Goal: Task Accomplishment & Management: Complete application form

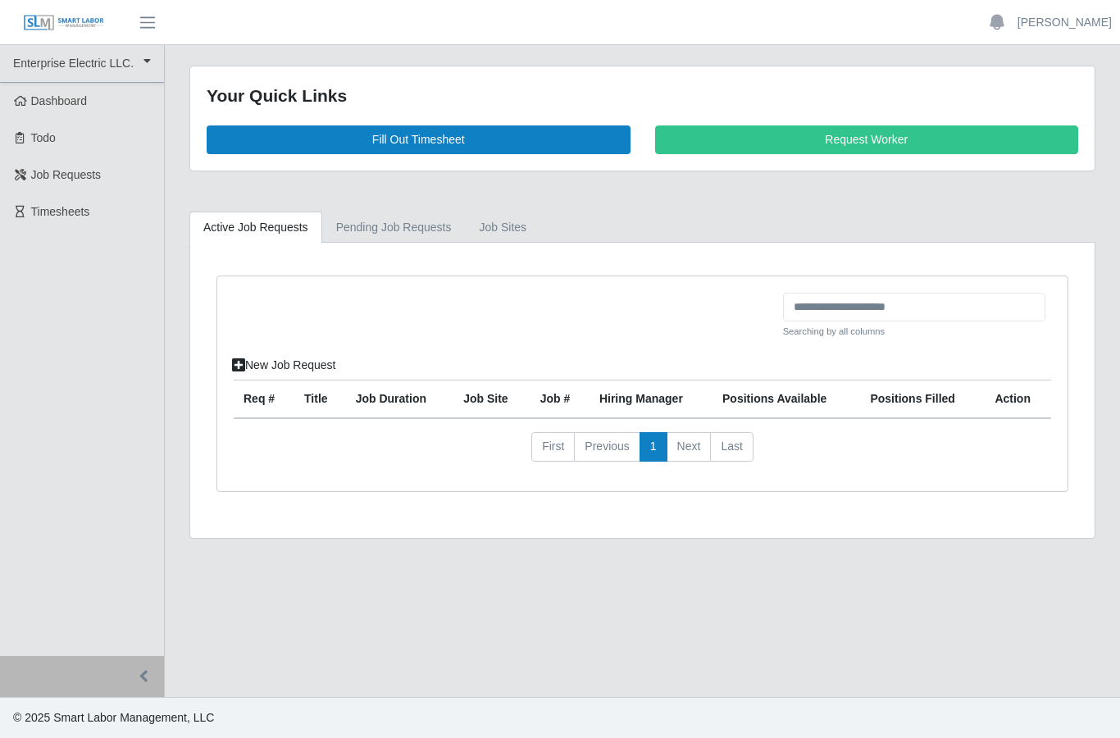
click at [527, 135] on link "Fill Out Timesheet" at bounding box center [419, 139] width 424 height 29
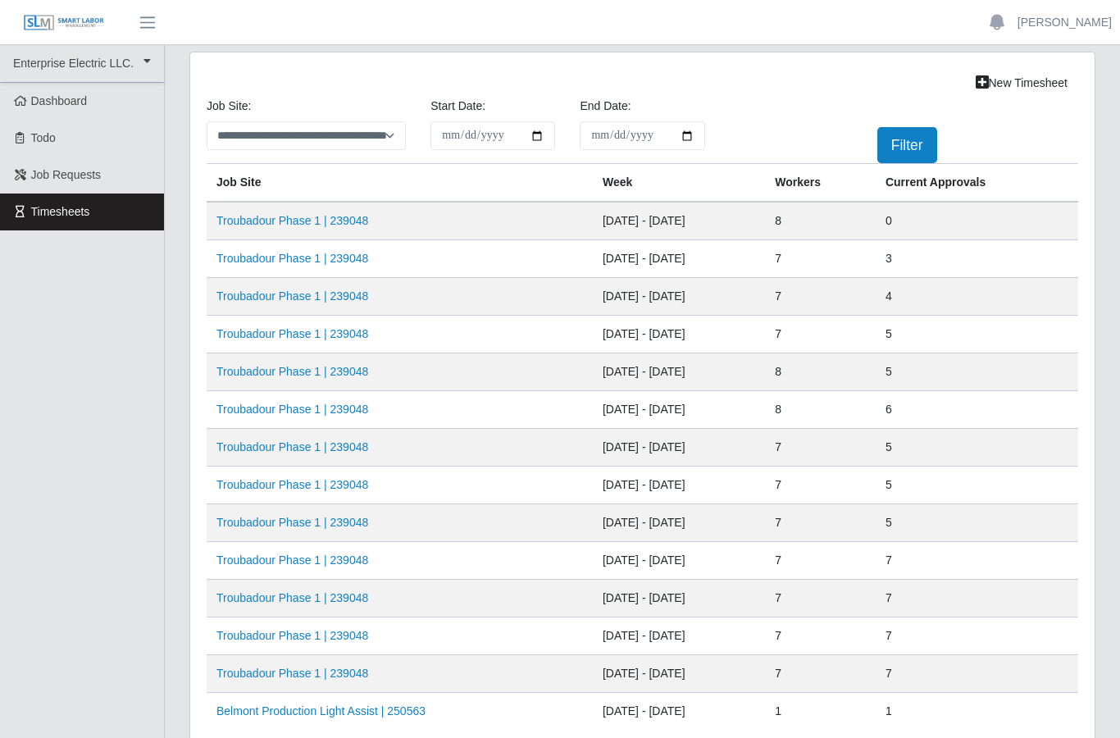
click at [609, 219] on td "[DATE] - [DATE]" at bounding box center [679, 221] width 172 height 39
click at [348, 218] on link "Troubadour Phase 1 | 239048" at bounding box center [292, 220] width 152 height 13
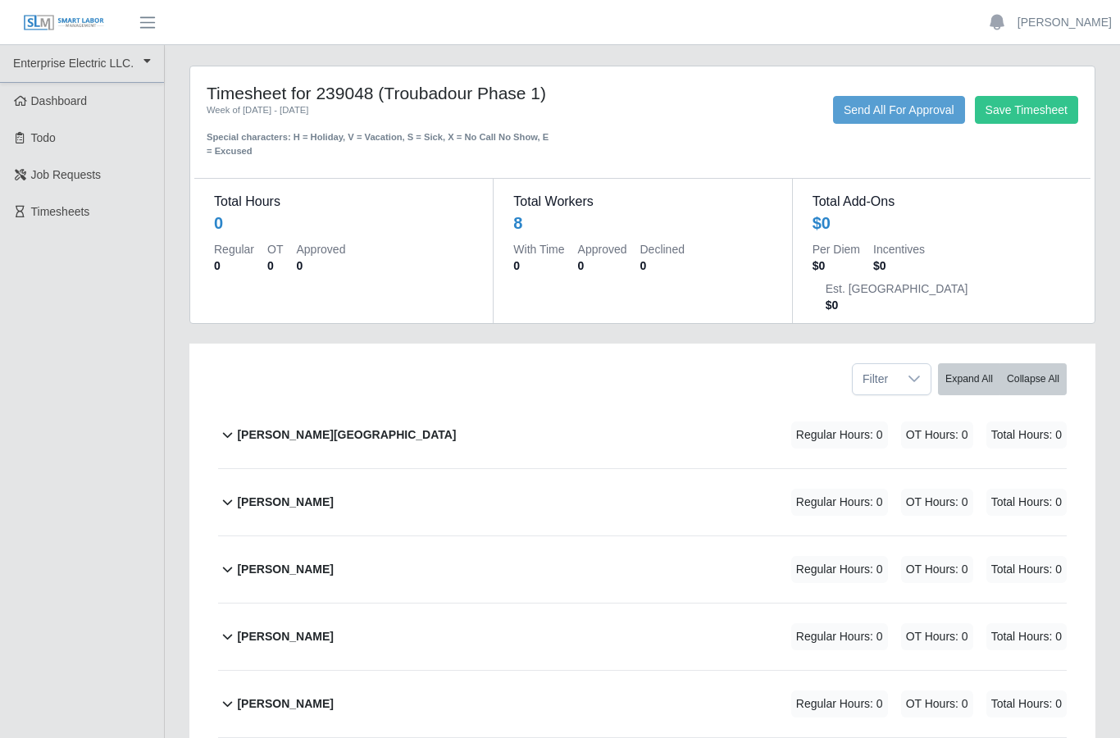
click at [333, 493] on b "Ever Sanchez Contreras" at bounding box center [285, 501] width 96 height 17
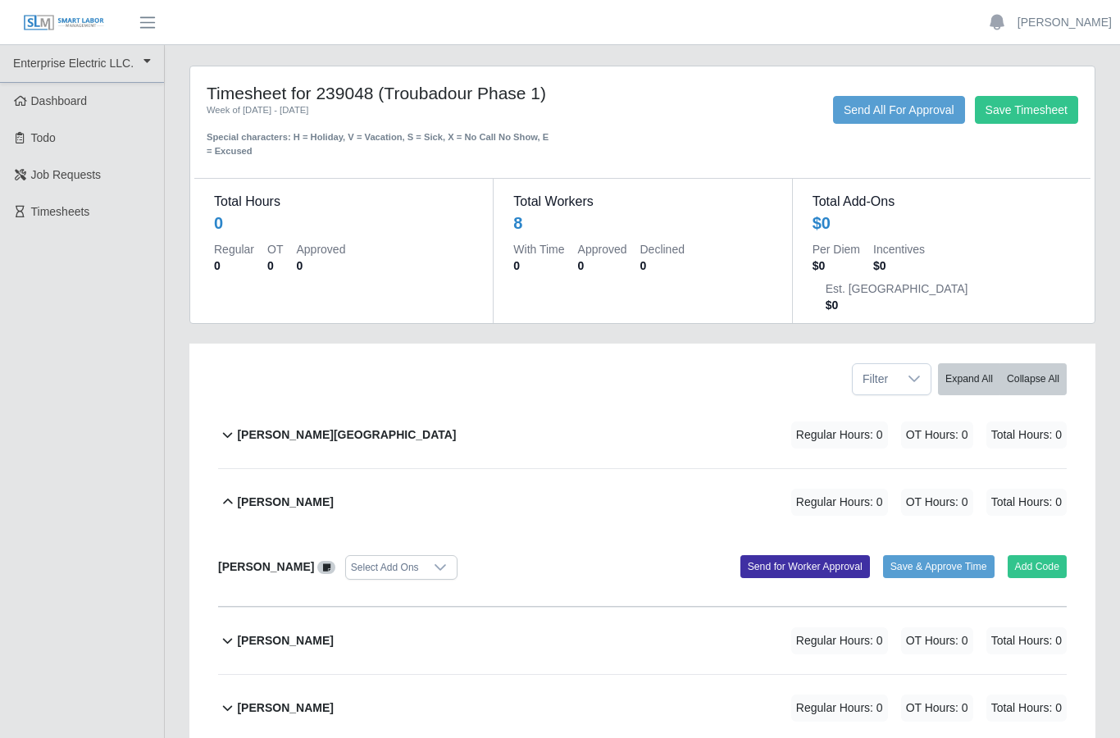
click at [1020, 555] on button "Add Code" at bounding box center [1037, 566] width 60 height 23
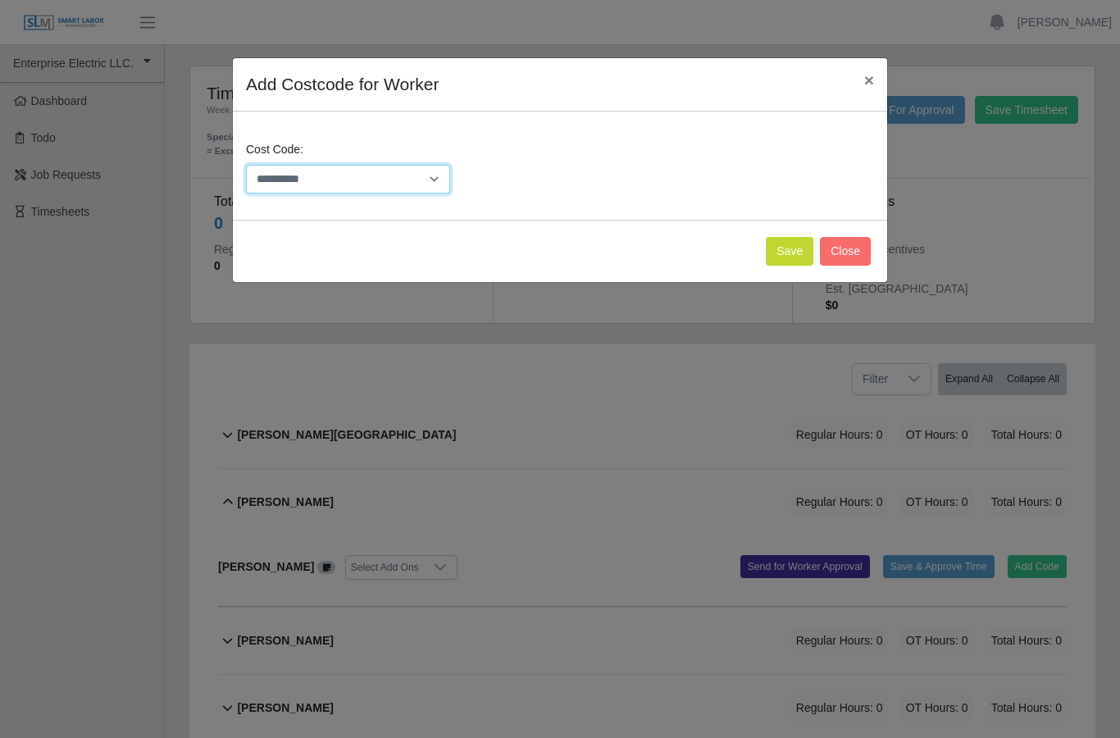
click at [443, 174] on select "**********" at bounding box center [348, 179] width 204 height 29
select select "**********"
click at [793, 247] on button "Save" at bounding box center [790, 251] width 48 height 29
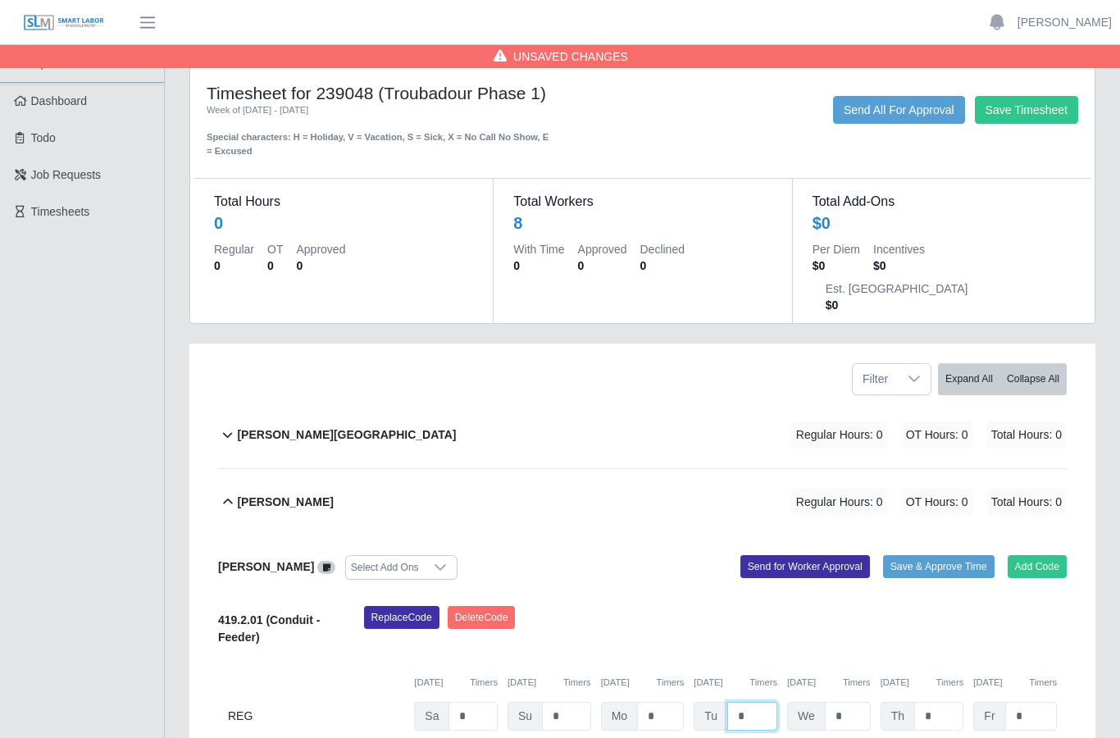
click at [759, 702] on input "*" at bounding box center [752, 716] width 50 height 29
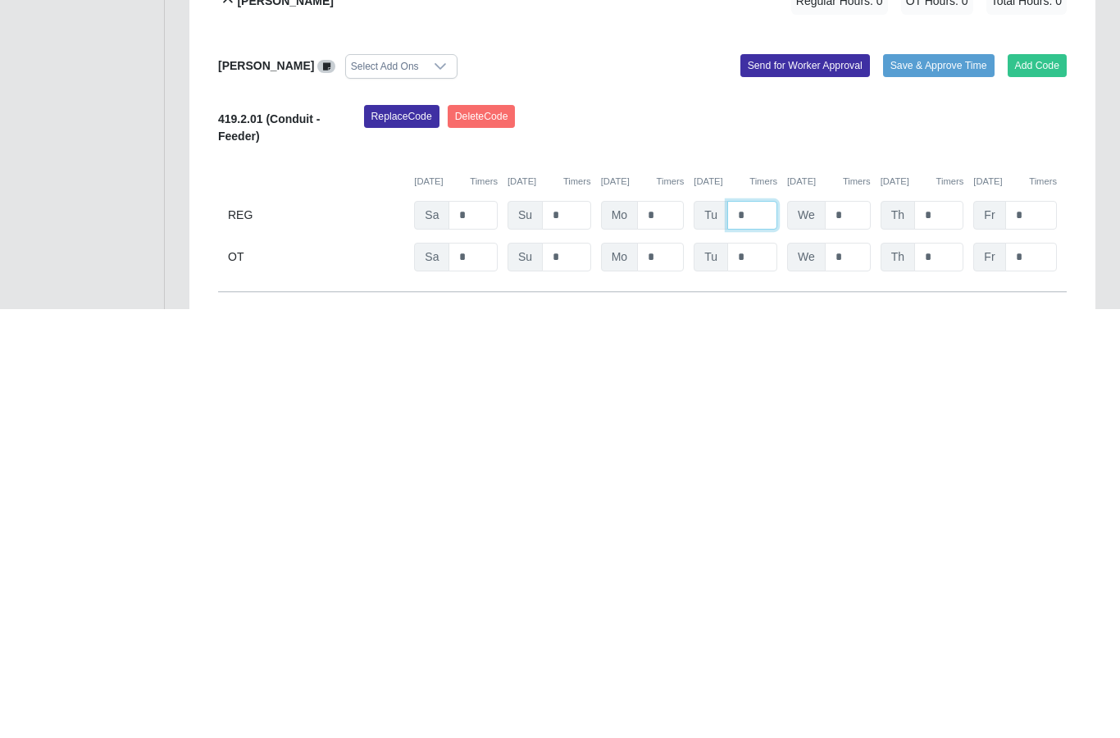
type input "*"
click at [855, 629] on input "*" at bounding box center [848, 643] width 46 height 29
type input "*"
click at [948, 629] on input "*" at bounding box center [938, 643] width 49 height 29
click at [1025, 629] on input "*" at bounding box center [1031, 643] width 52 height 29
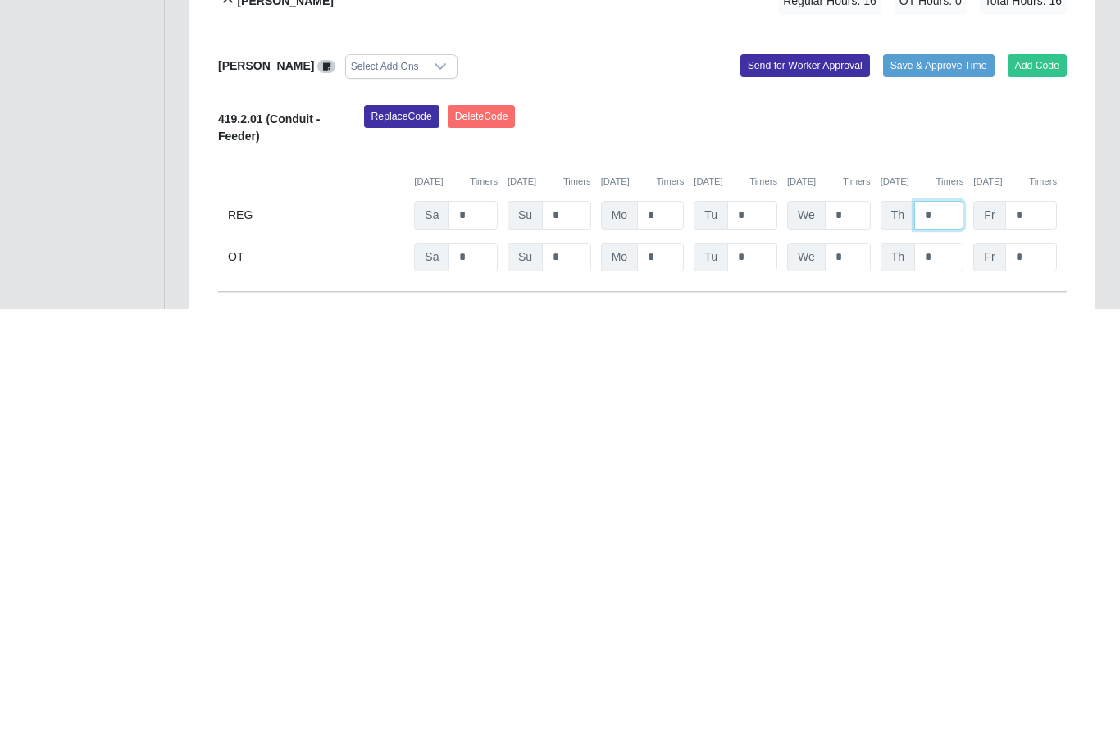
click at [952, 629] on input "*" at bounding box center [938, 643] width 49 height 29
type input "*"
click at [1030, 629] on input "*" at bounding box center [1031, 643] width 52 height 29
type input "*"
click at [1039, 671] on input "*" at bounding box center [1031, 685] width 52 height 29
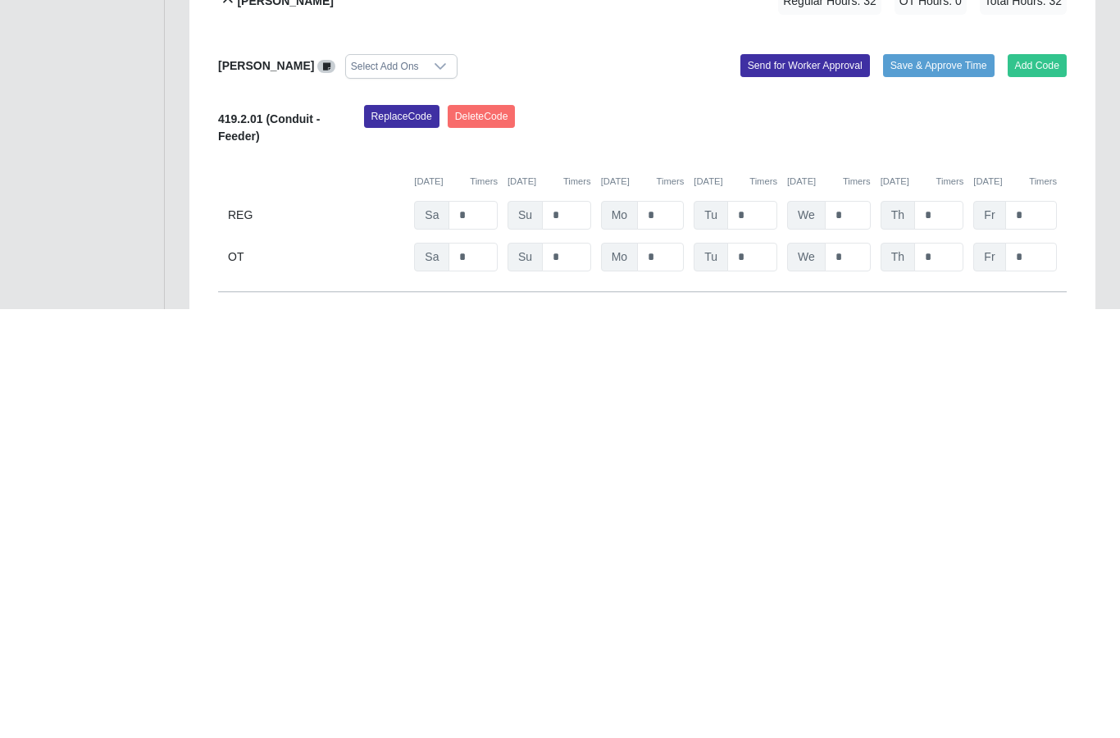
click at [825, 483] on button "Send for Worker Approval" at bounding box center [804, 494] width 129 height 23
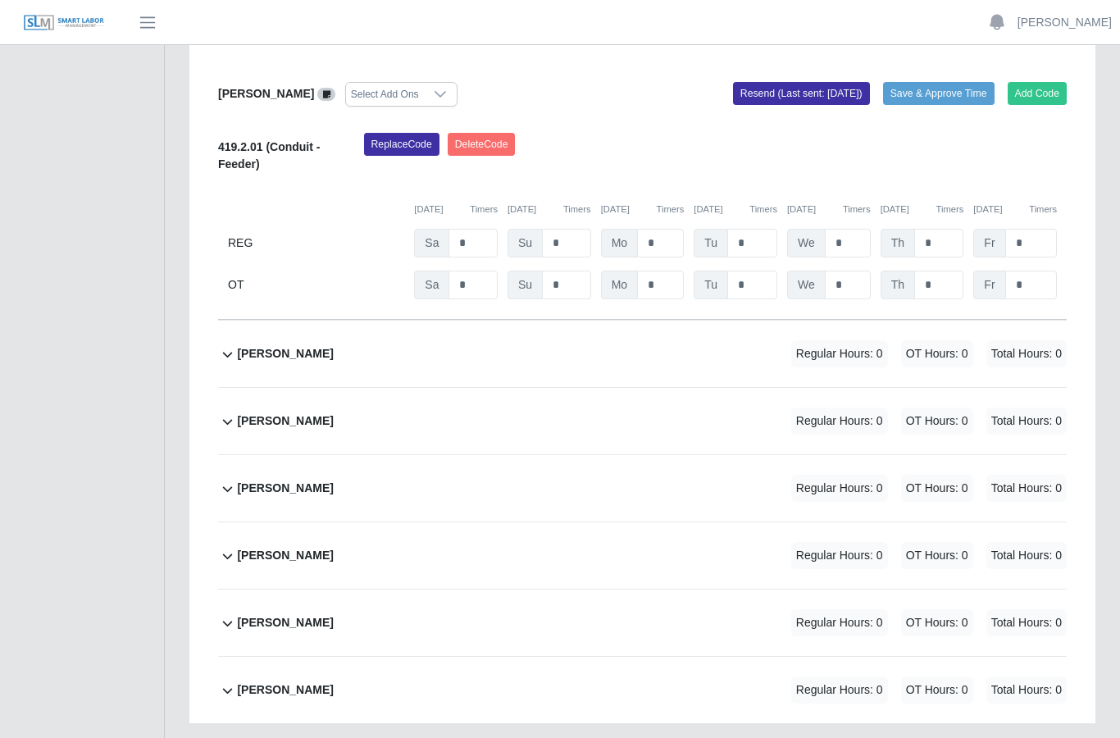
click at [300, 614] on b "Marvin Santos" at bounding box center [285, 622] width 96 height 17
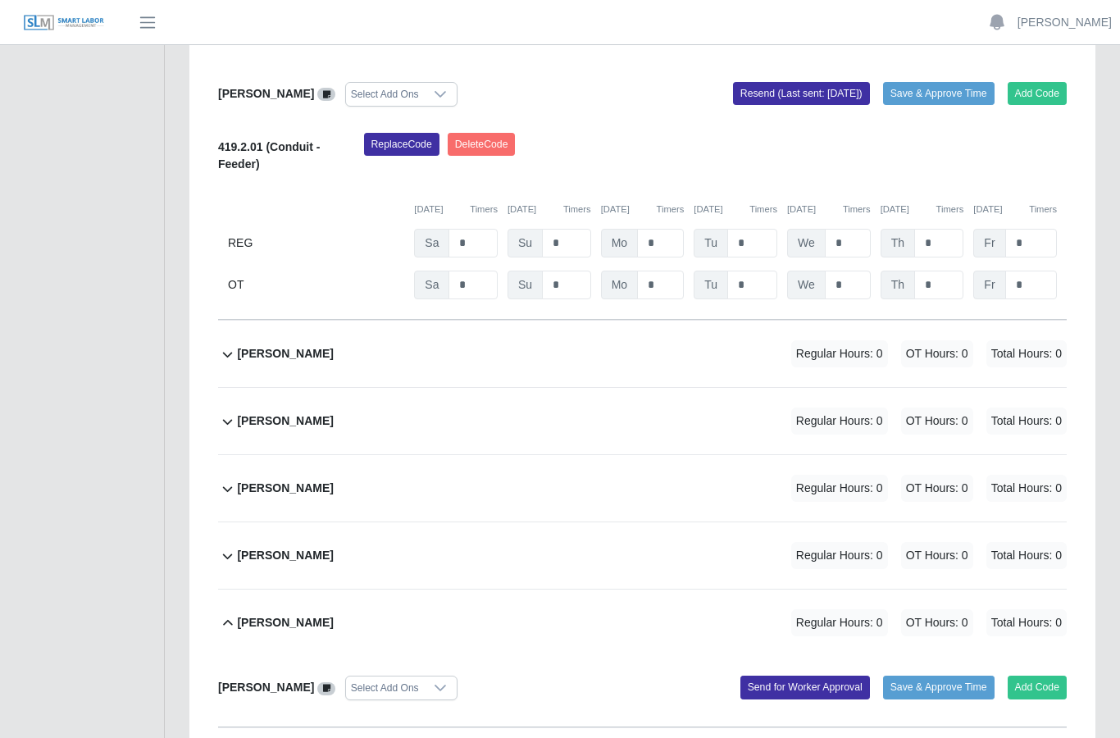
click at [1015, 675] on button "Add Code" at bounding box center [1037, 686] width 60 height 23
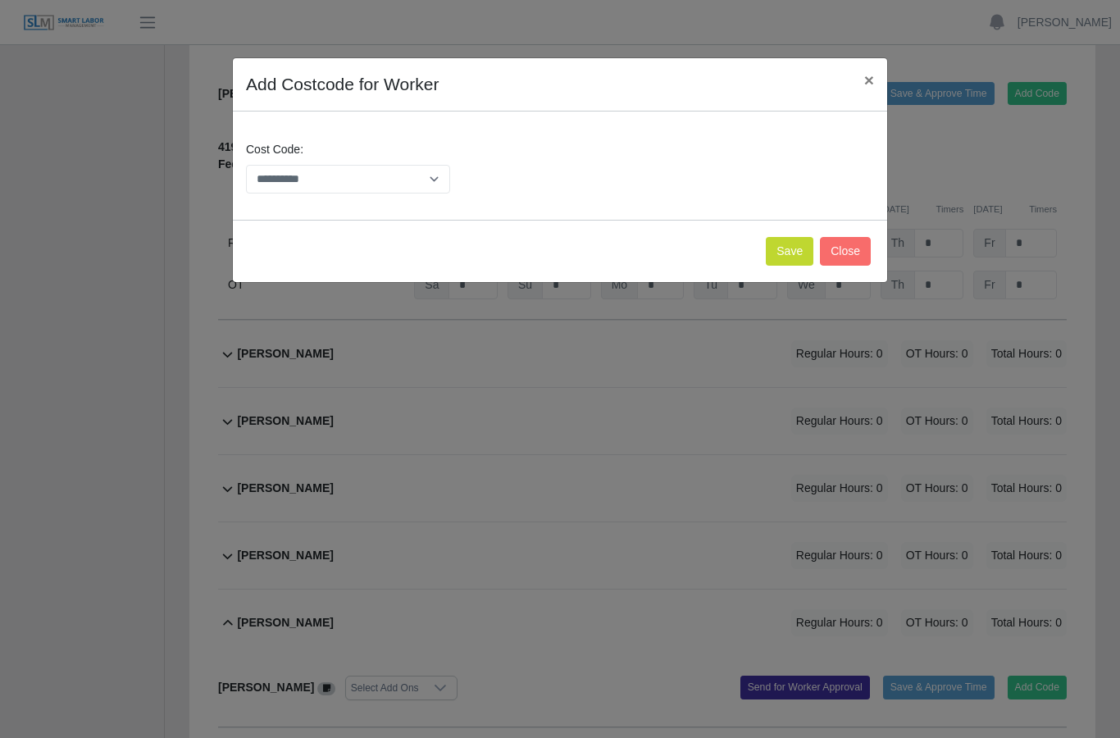
click at [442, 169] on select "**********" at bounding box center [348, 179] width 204 height 29
select select "**********"
click at [791, 246] on button "Save" at bounding box center [790, 251] width 48 height 29
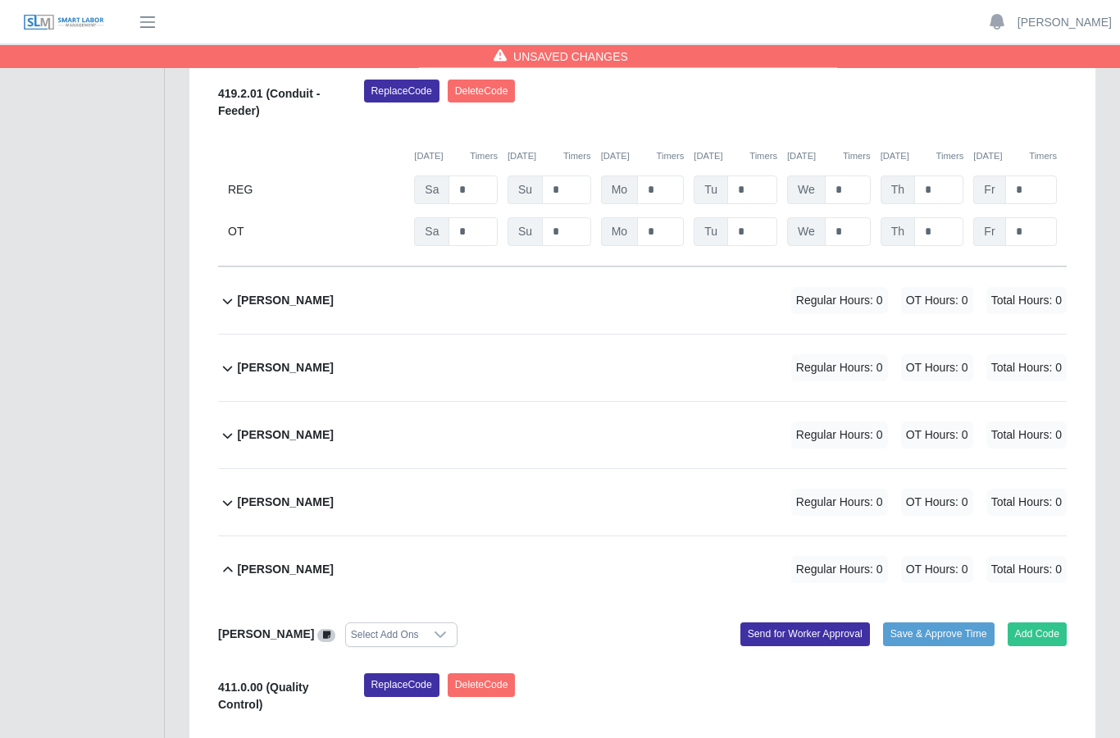
scroll to position [730, 0]
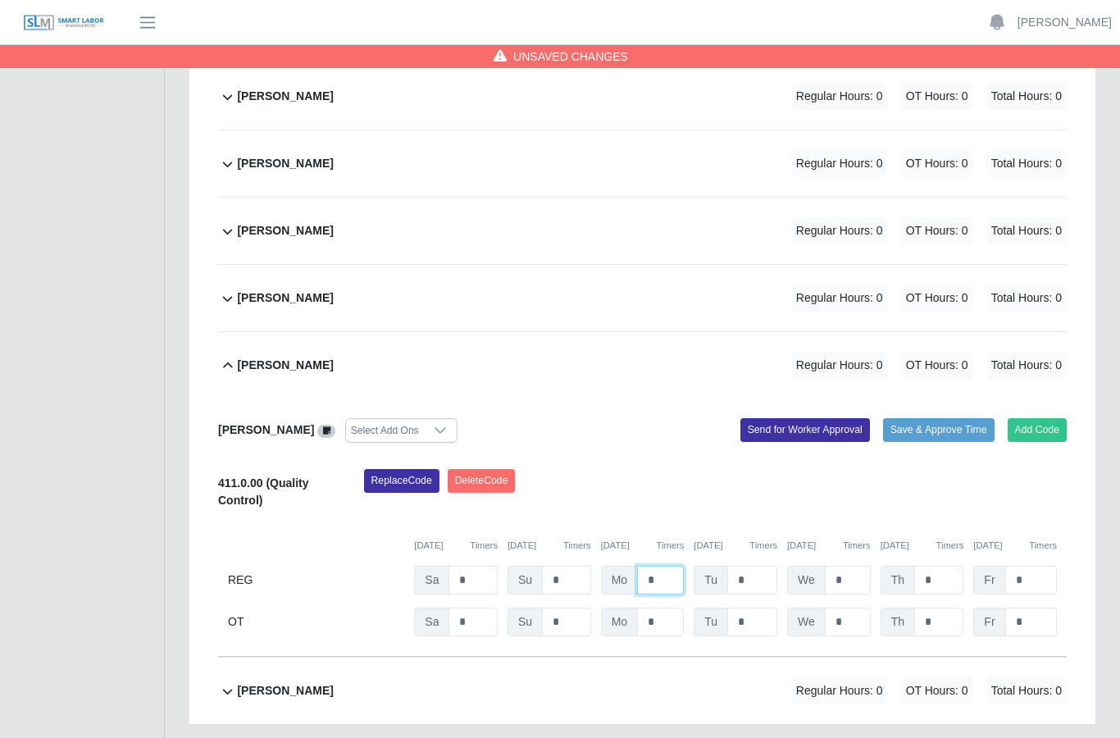
click at [664, 566] on input "*" at bounding box center [660, 580] width 47 height 29
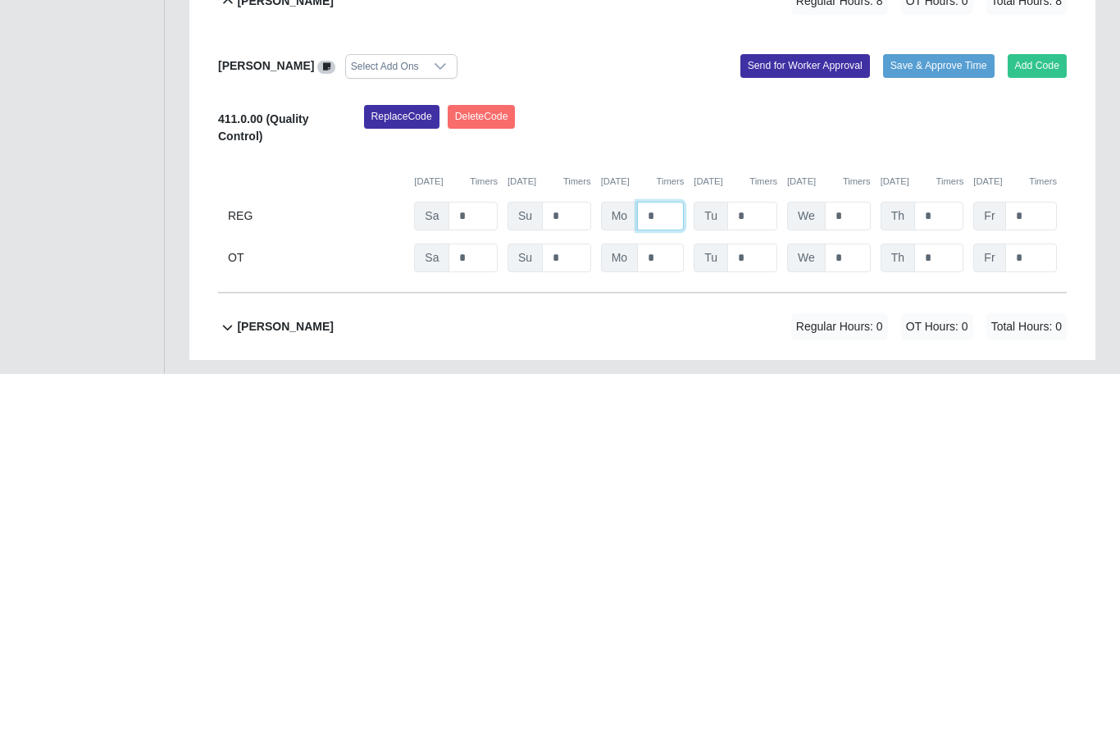
type input "*"
click at [749, 566] on input "*" at bounding box center [752, 580] width 50 height 29
type input "**"
click at [851, 566] on input "*" at bounding box center [848, 580] width 46 height 29
type input "*"
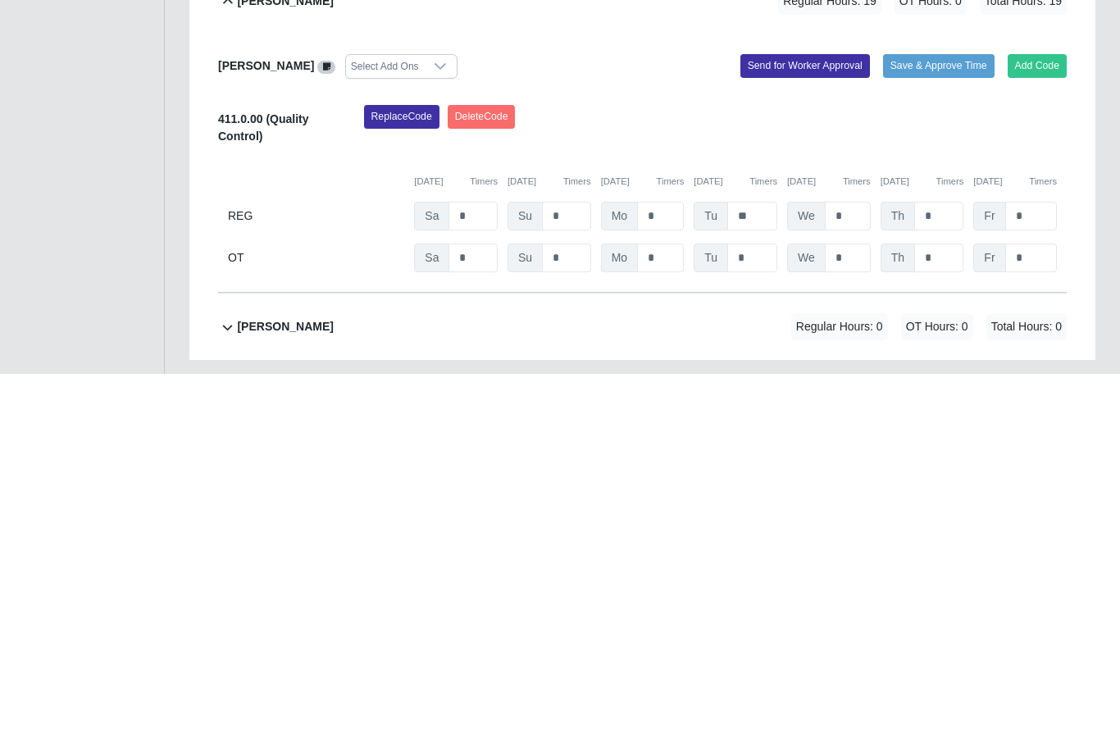
click at [937, 566] on input "*" at bounding box center [938, 580] width 49 height 29
type input "**"
click at [1029, 566] on input "*" at bounding box center [1031, 580] width 52 height 29
click at [1042, 607] on input "*" at bounding box center [1031, 621] width 52 height 29
click at [1043, 469] on div "411.0.00 (Quality Control) Replace Code Delete Code 08/30/2025 Timers 08/31/202…" at bounding box center [642, 552] width 848 height 167
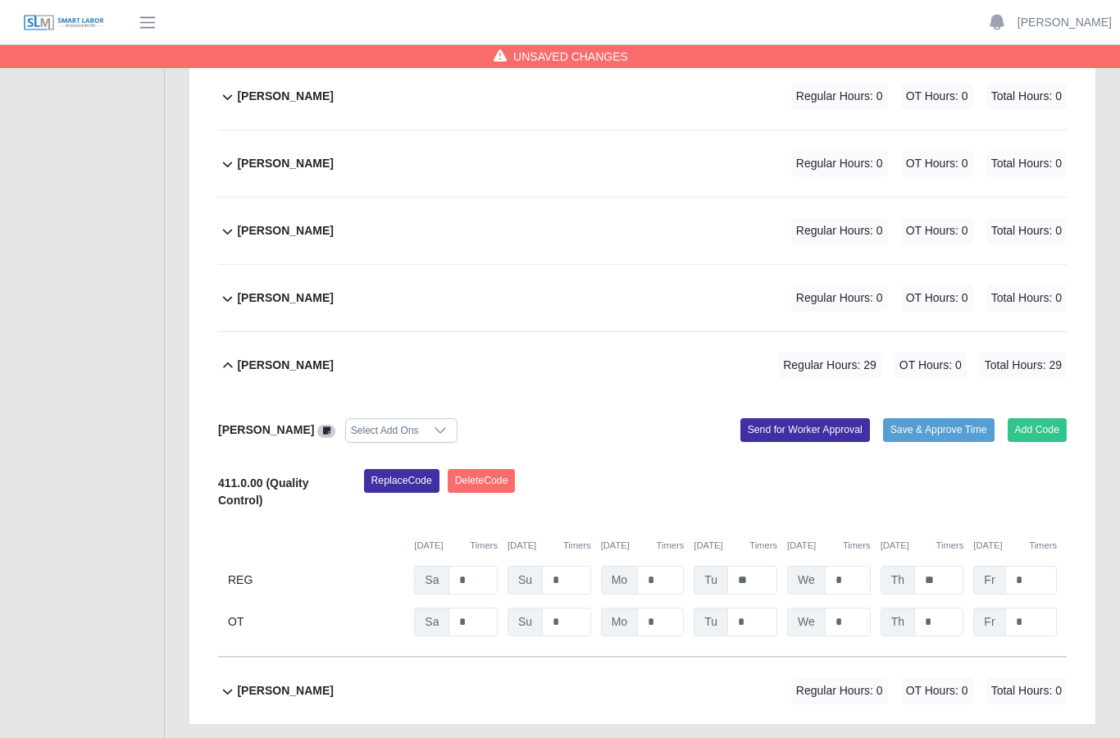
click at [1037, 566] on input "*" at bounding box center [1031, 580] width 52 height 29
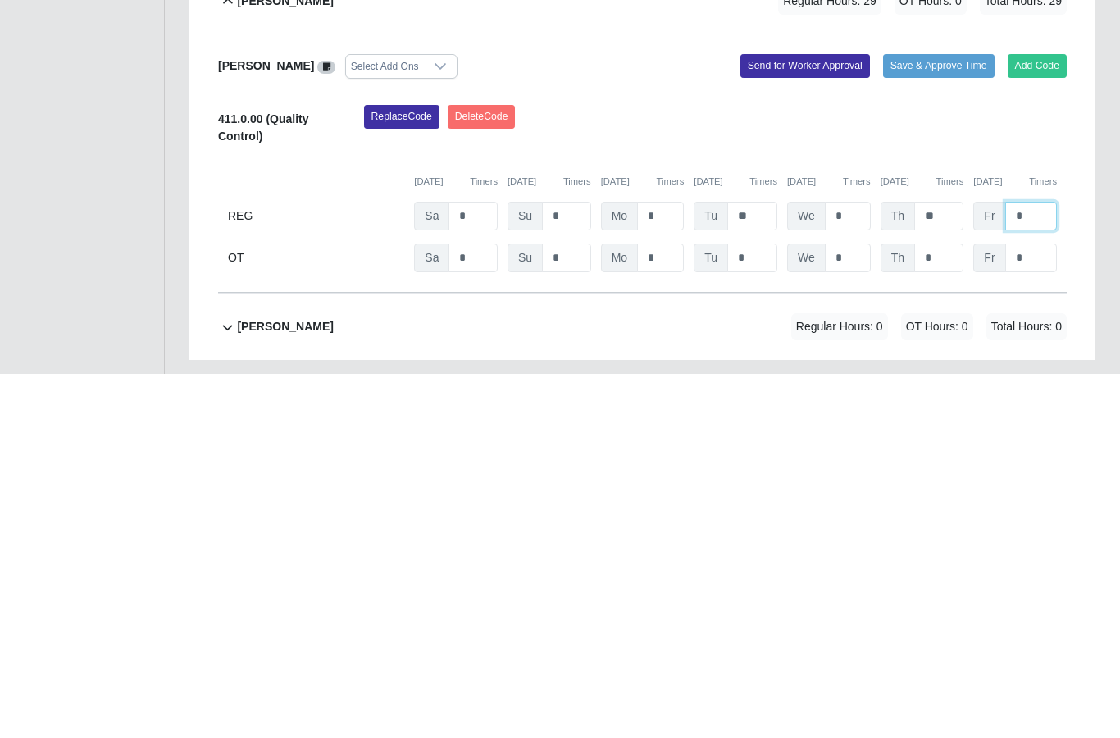
type input "*"
click at [1010, 469] on div "Replace Code Delete Code" at bounding box center [716, 494] width 728 height 50
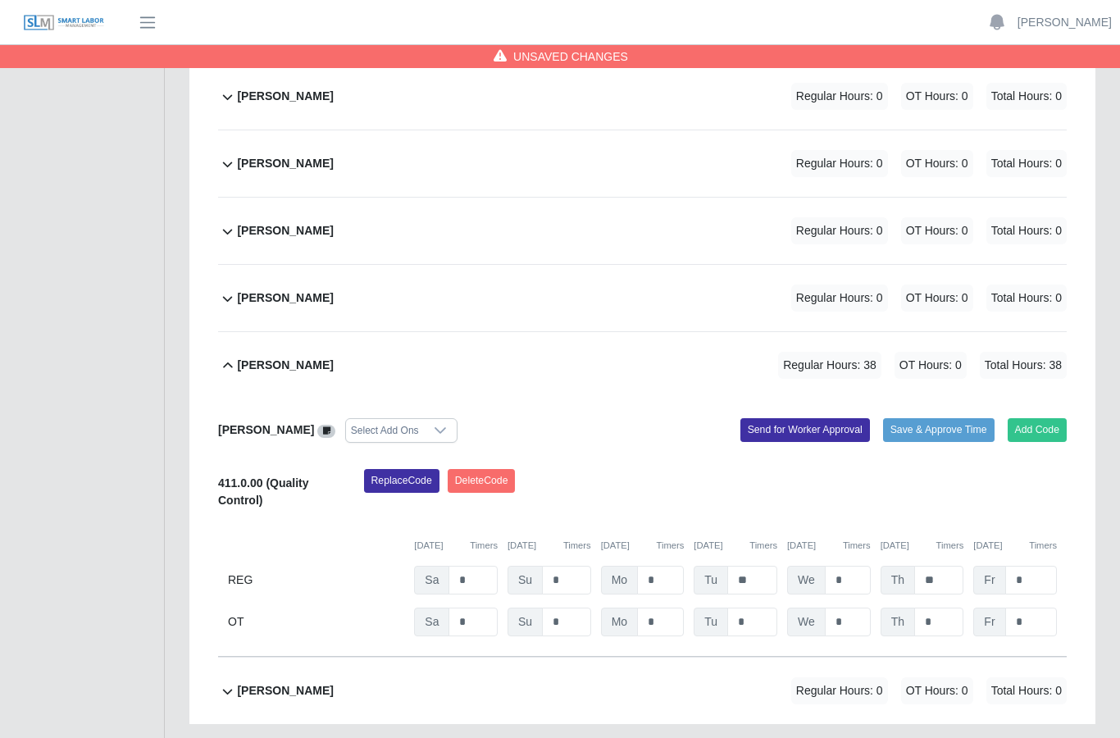
click at [829, 418] on button "Send for Worker Approval" at bounding box center [804, 429] width 129 height 23
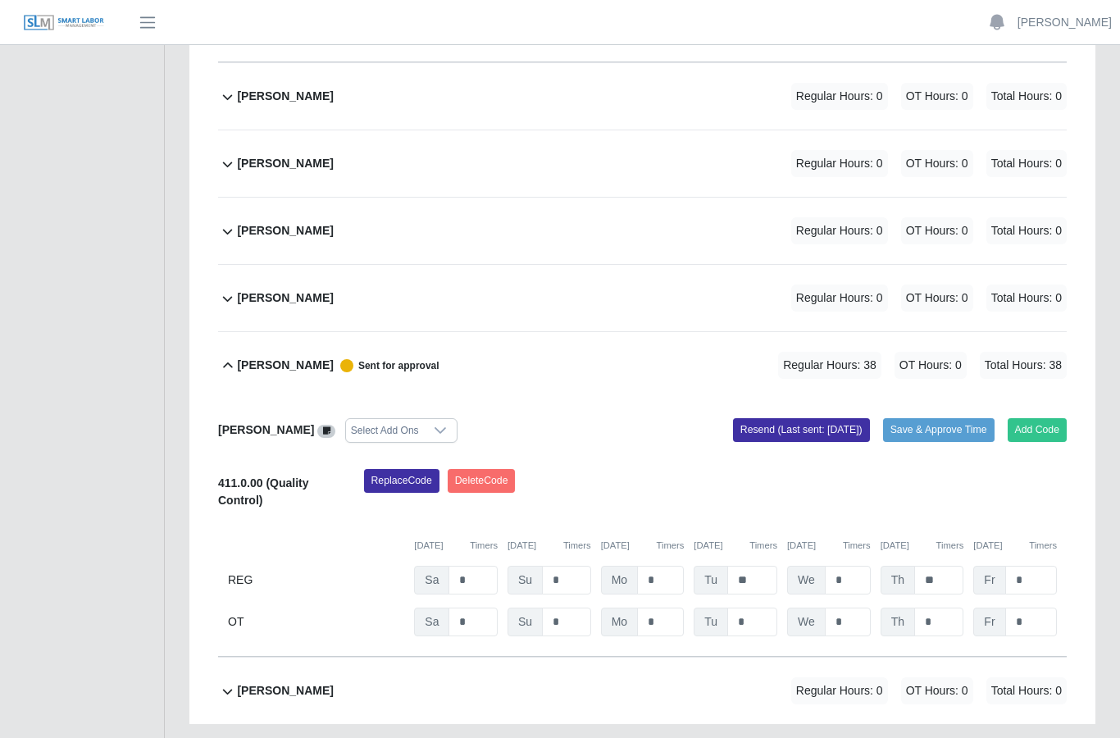
click at [315, 682] on b "Obed Isai Castillo" at bounding box center [285, 690] width 96 height 17
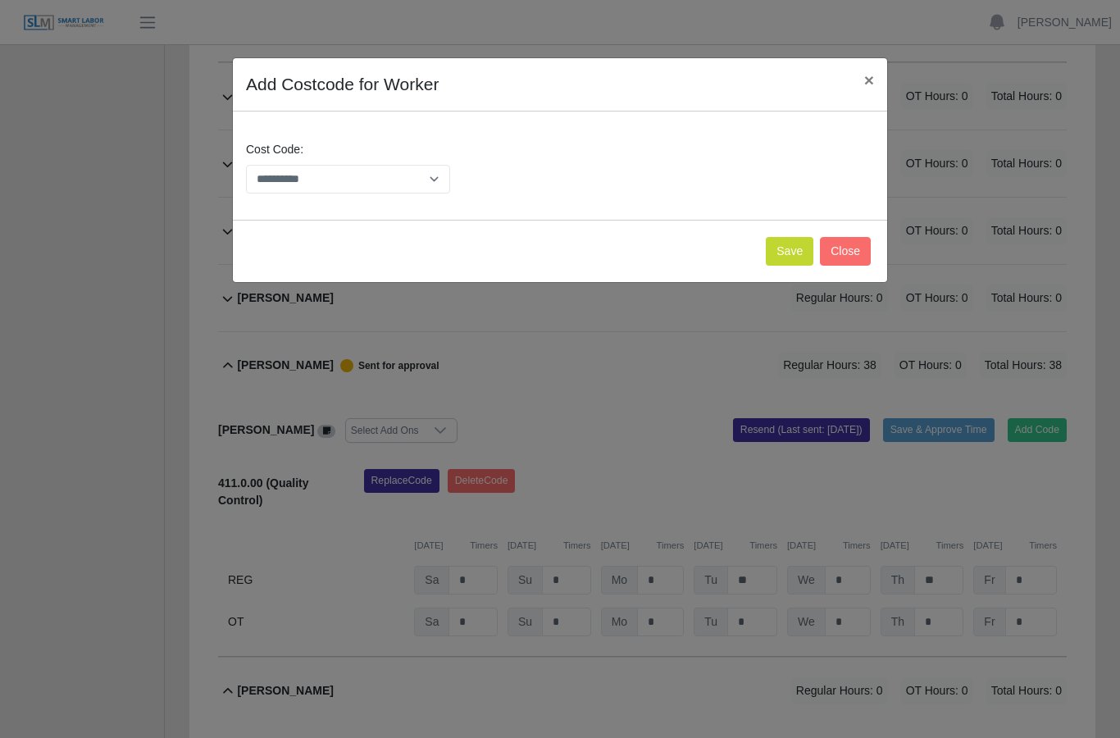
click at [442, 171] on select "**********" at bounding box center [348, 179] width 204 height 29
select select "**********"
click at [792, 239] on button "Save" at bounding box center [790, 251] width 48 height 29
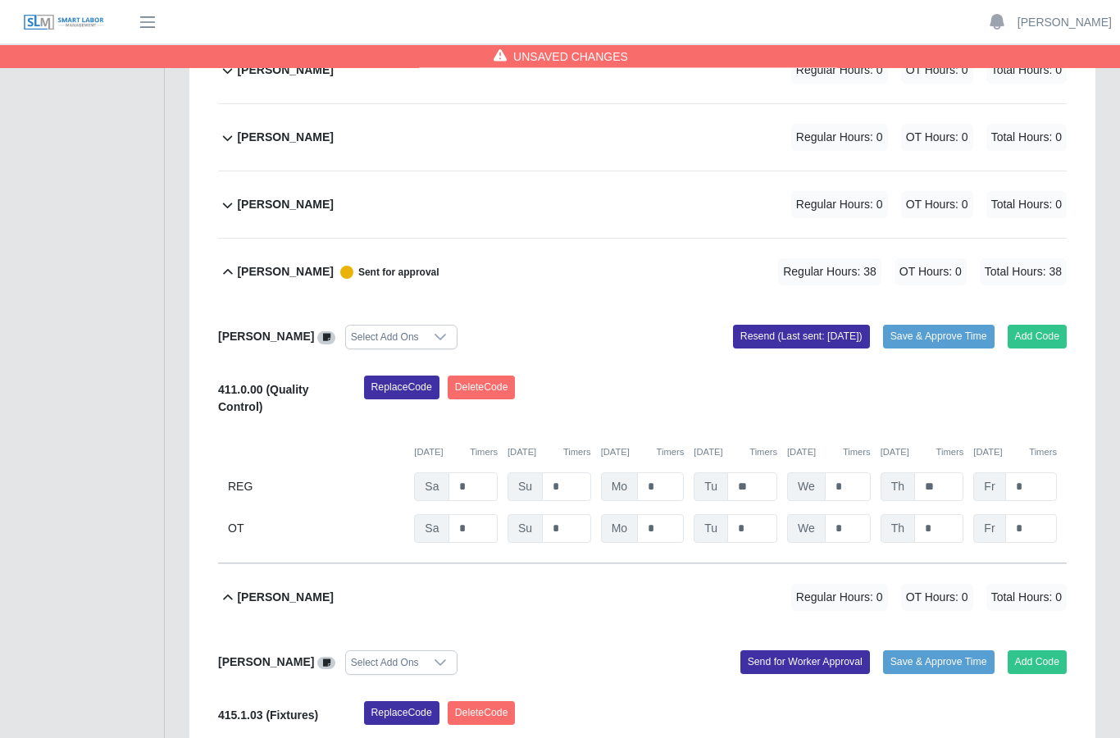
scroll to position [970, 0]
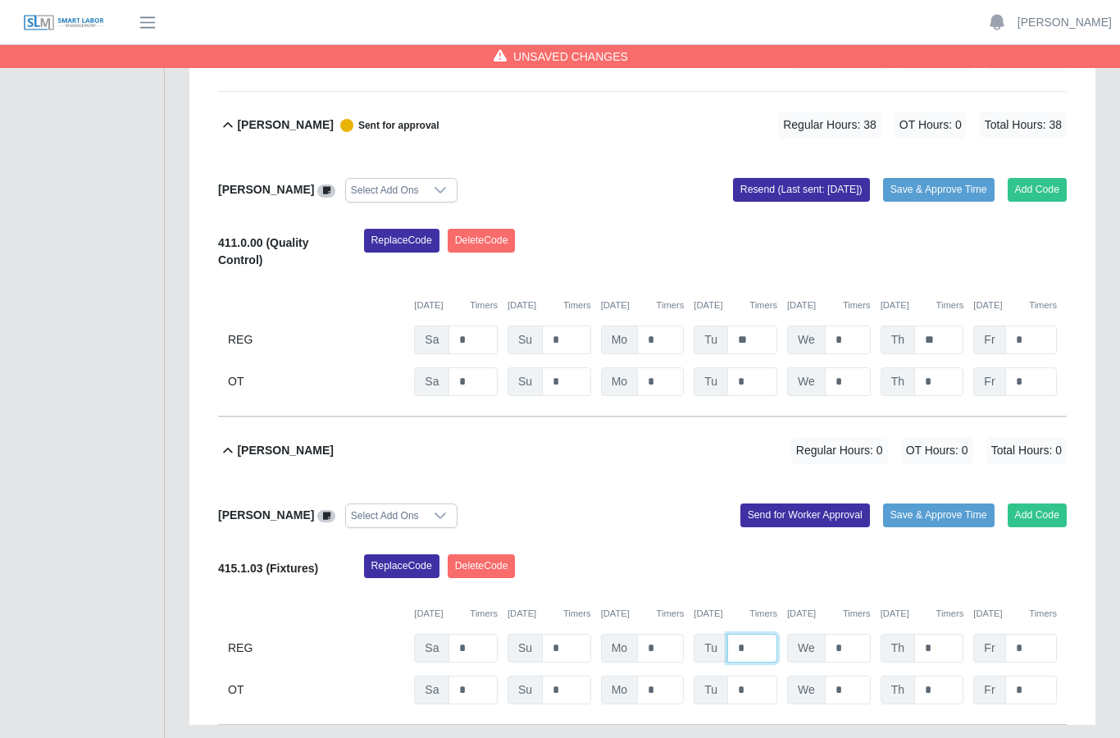
click at [765, 634] on input "*" at bounding box center [752, 648] width 50 height 29
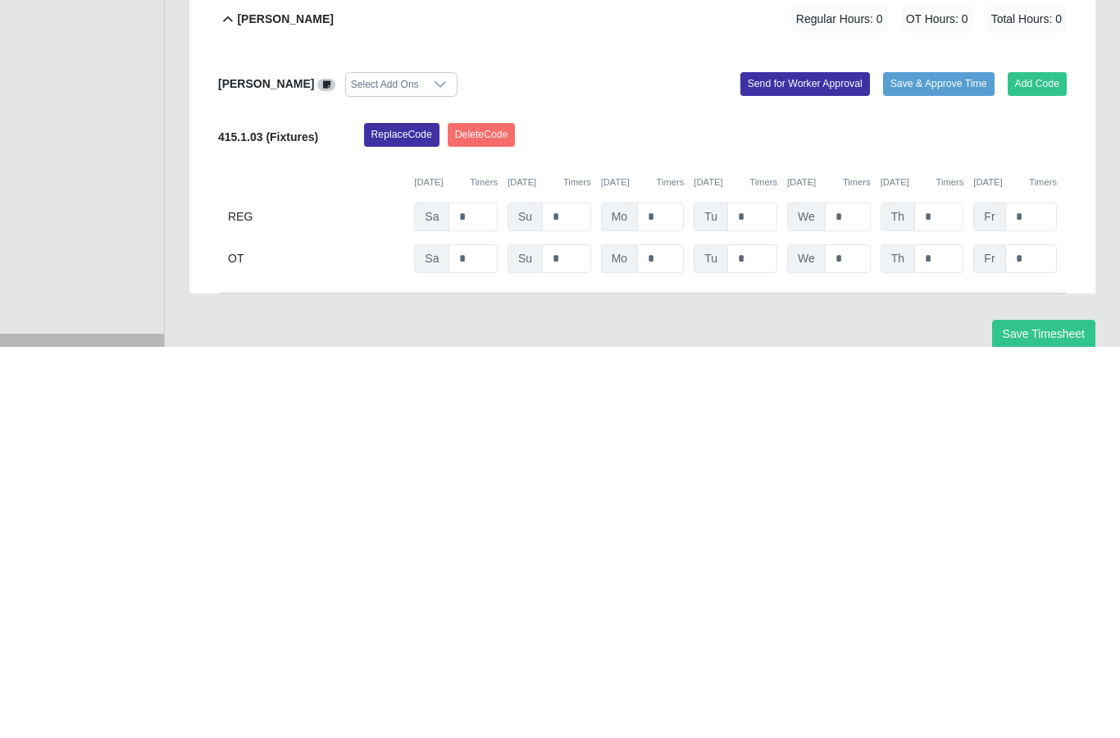
click at [862, 593] on input "*" at bounding box center [848, 607] width 46 height 29
click at [757, 593] on input "*" at bounding box center [752, 607] width 50 height 29
type input "*"
click at [859, 593] on input "*" at bounding box center [848, 607] width 46 height 29
type input "*"
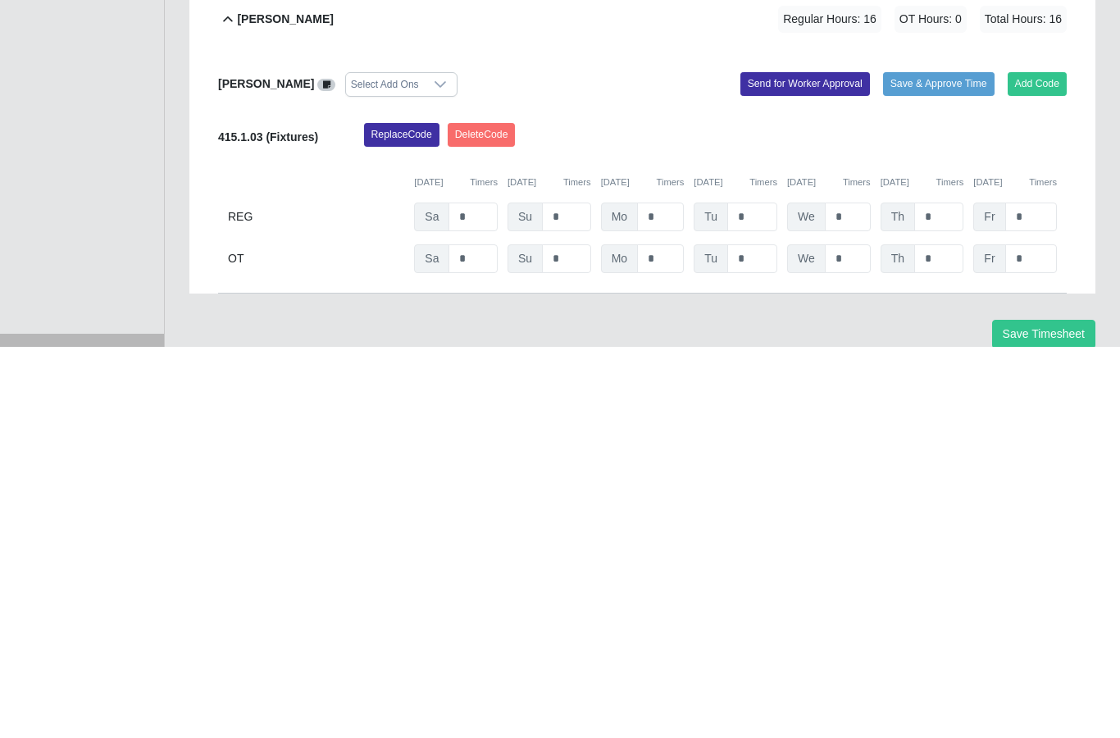
click at [952, 593] on input "*" at bounding box center [938, 607] width 49 height 29
type input "*"
click at [1040, 593] on input "*" at bounding box center [1031, 607] width 52 height 29
type input "*"
click at [1020, 514] on div "Replace Code Delete Code" at bounding box center [716, 530] width 728 height 33
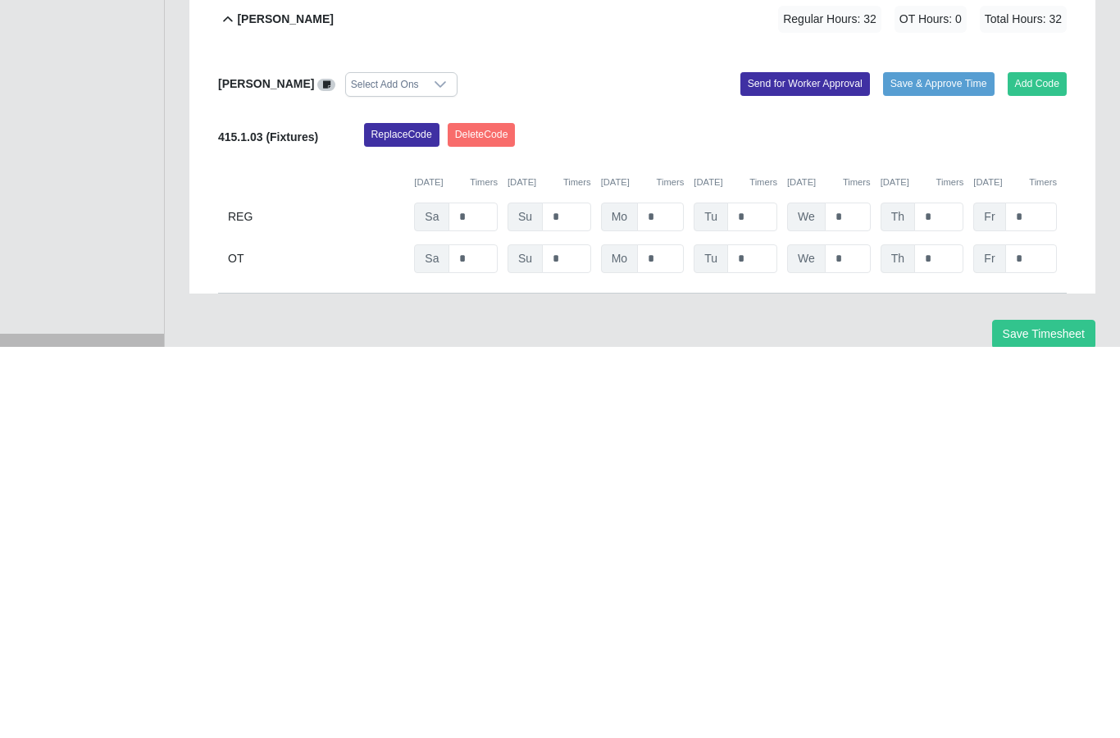
scroll to position [970, 0]
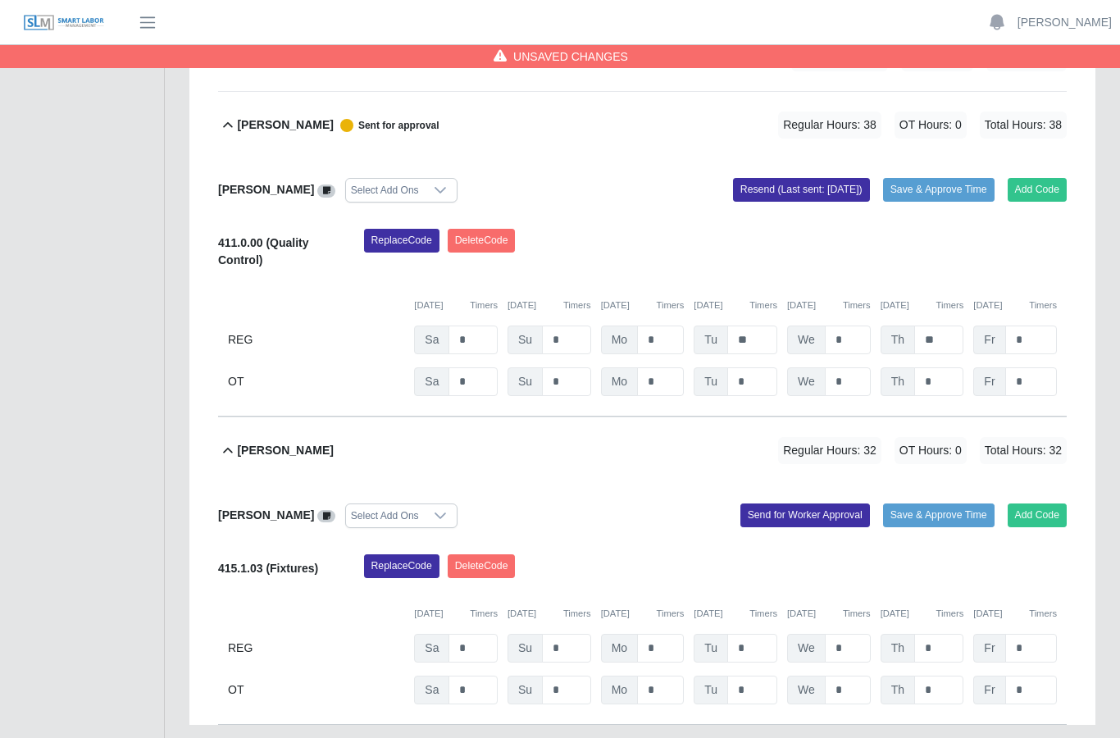
click at [810, 503] on button "Send for Worker Approval" at bounding box center [804, 514] width 129 height 23
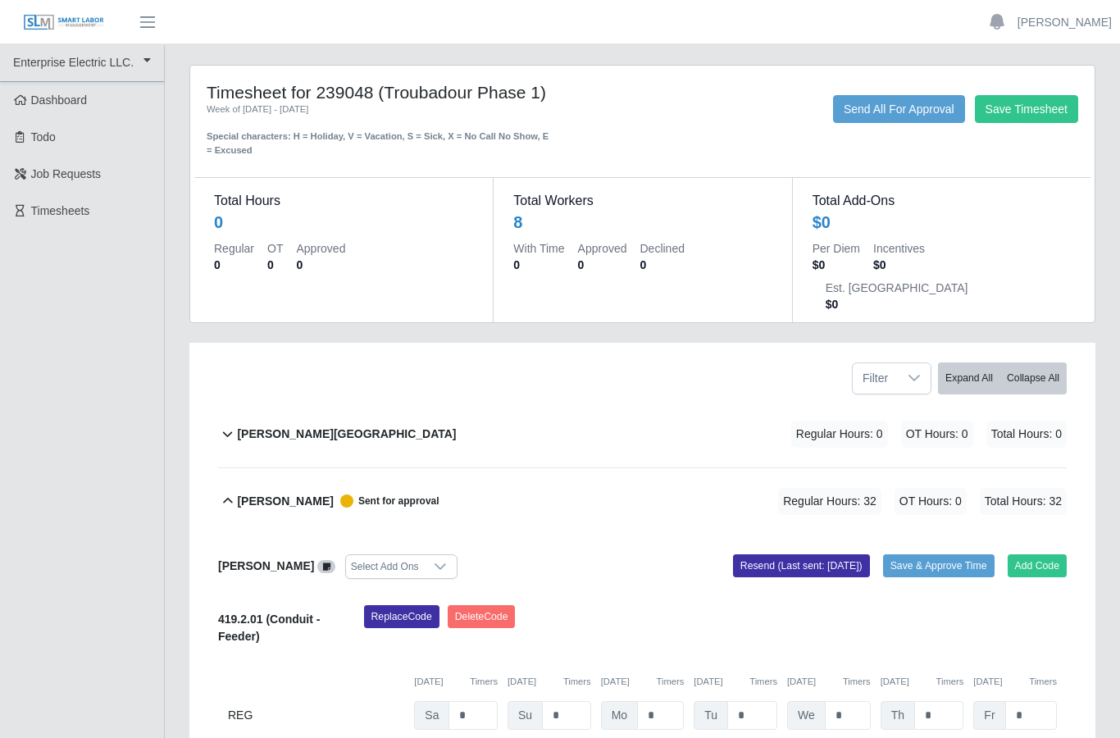
scroll to position [0, 0]
